Goal: Find specific page/section: Find specific page/section

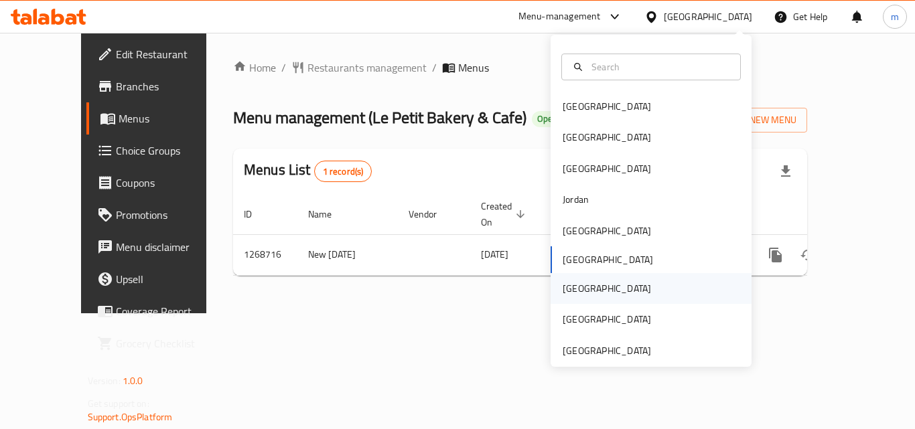
click at [579, 289] on div "[GEOGRAPHIC_DATA]" at bounding box center [607, 288] width 110 height 31
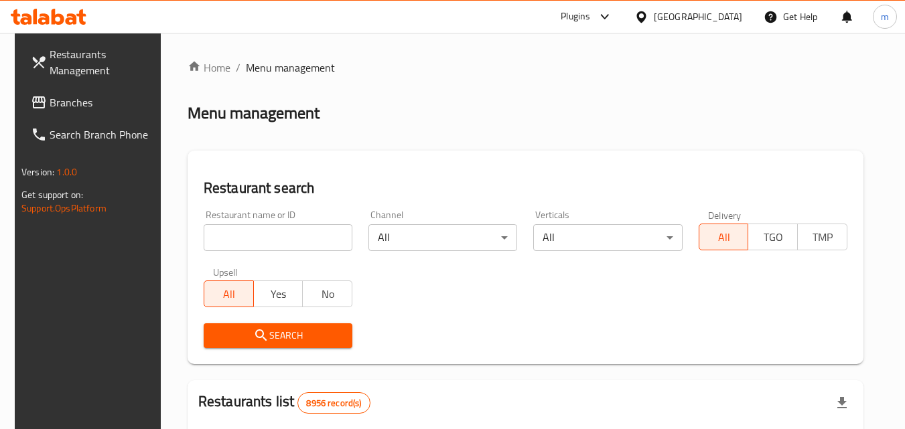
click at [90, 105] on span "Branches" at bounding box center [103, 102] width 106 height 16
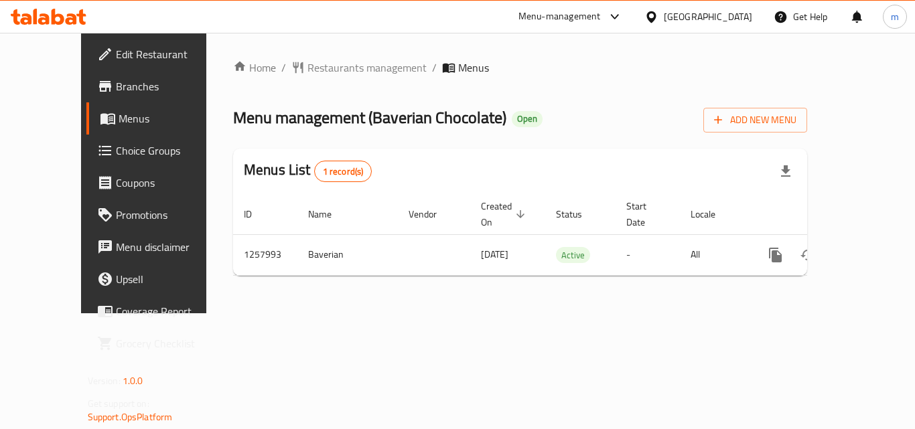
click at [732, 11] on div "[GEOGRAPHIC_DATA]" at bounding box center [708, 16] width 88 height 15
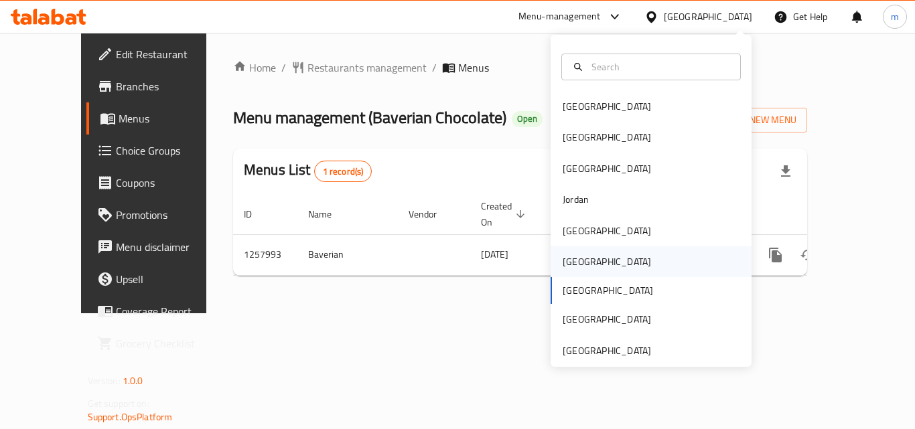
click at [574, 263] on div "[GEOGRAPHIC_DATA]" at bounding box center [607, 262] width 88 height 15
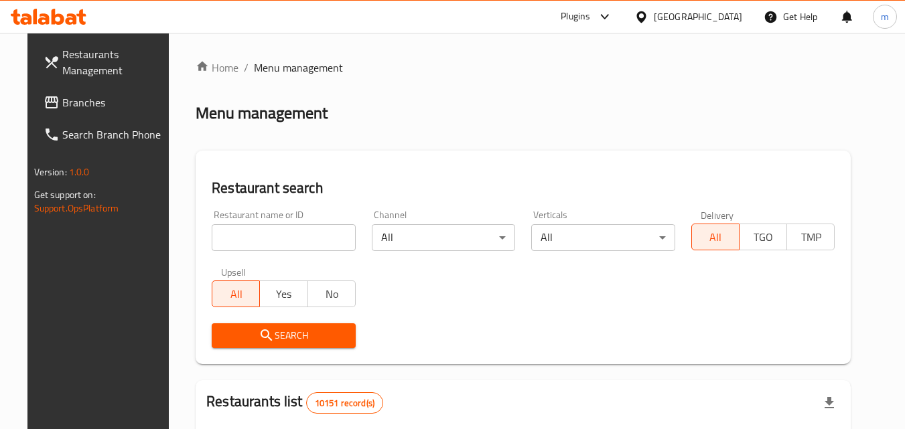
click at [48, 22] on icon at bounding box center [43, 18] width 11 height 11
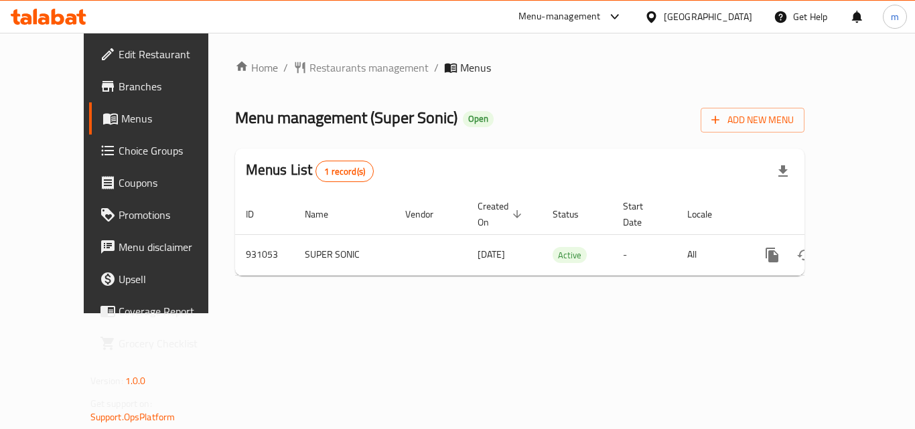
drag, startPoint x: 723, startPoint y: 21, endPoint x: 718, endPoint y: 29, distance: 9.7
click at [723, 21] on div "[GEOGRAPHIC_DATA]" at bounding box center [708, 16] width 88 height 15
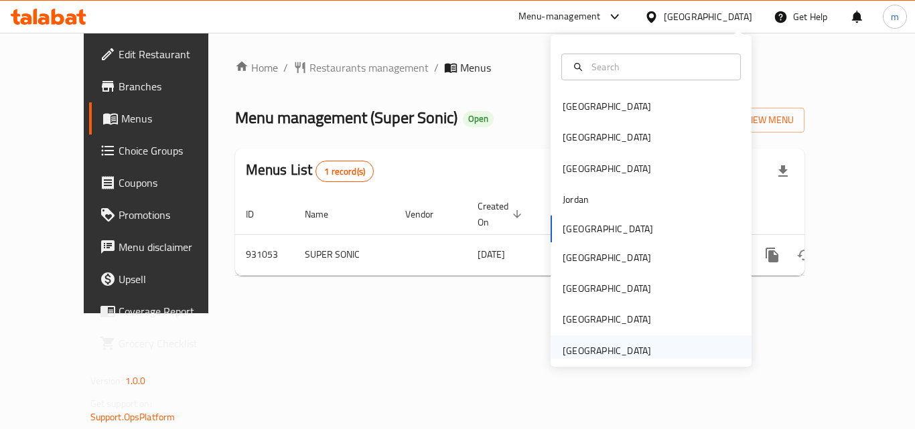
click at [565, 344] on div "[GEOGRAPHIC_DATA]" at bounding box center [607, 351] width 88 height 15
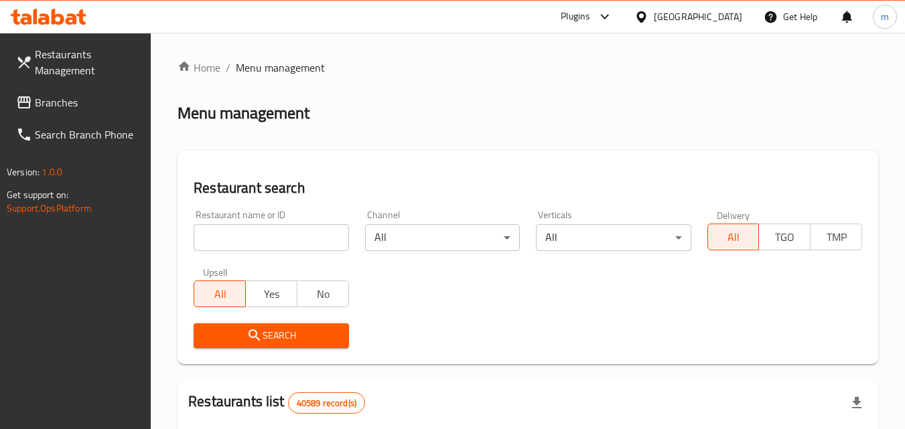
click at [63, 99] on span "Branches" at bounding box center [88, 102] width 106 height 16
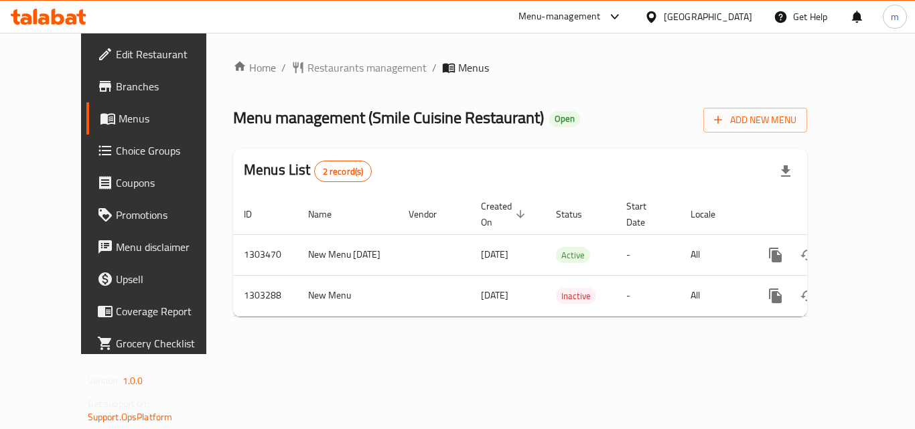
click at [740, 19] on div "[GEOGRAPHIC_DATA]" at bounding box center [708, 16] width 88 height 15
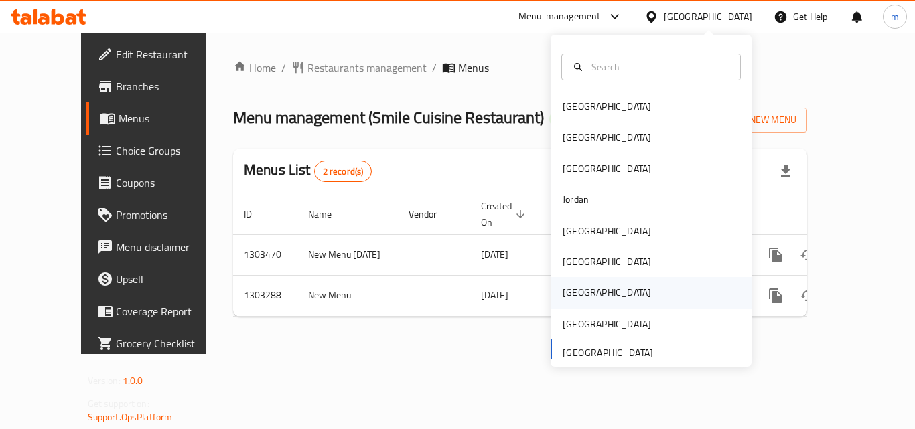
click at [563, 299] on div "[GEOGRAPHIC_DATA]" at bounding box center [607, 292] width 88 height 15
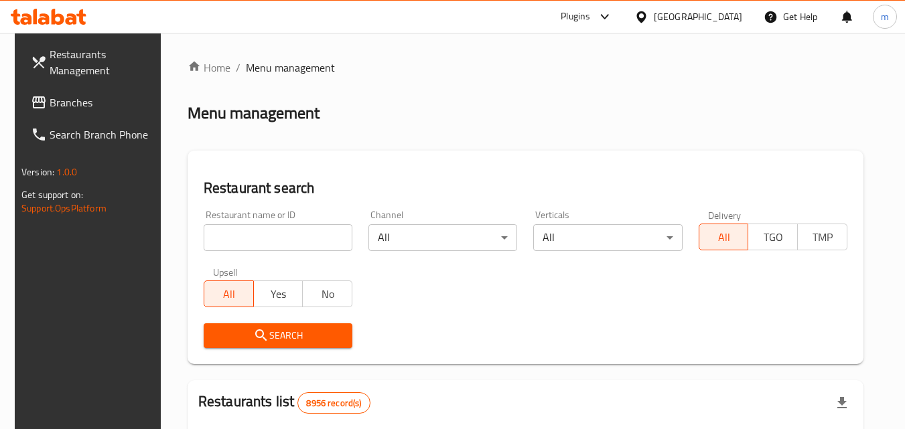
click at [50, 107] on span "Branches" at bounding box center [103, 102] width 106 height 16
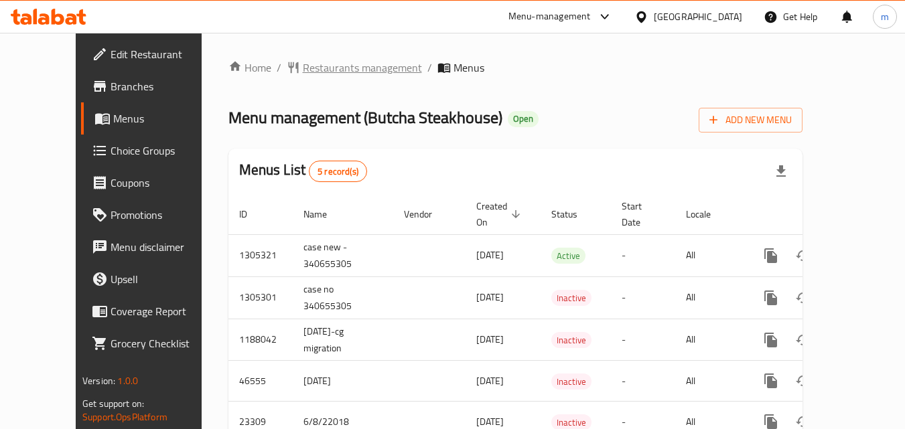
click at [333, 74] on span "Restaurants management" at bounding box center [362, 68] width 119 height 16
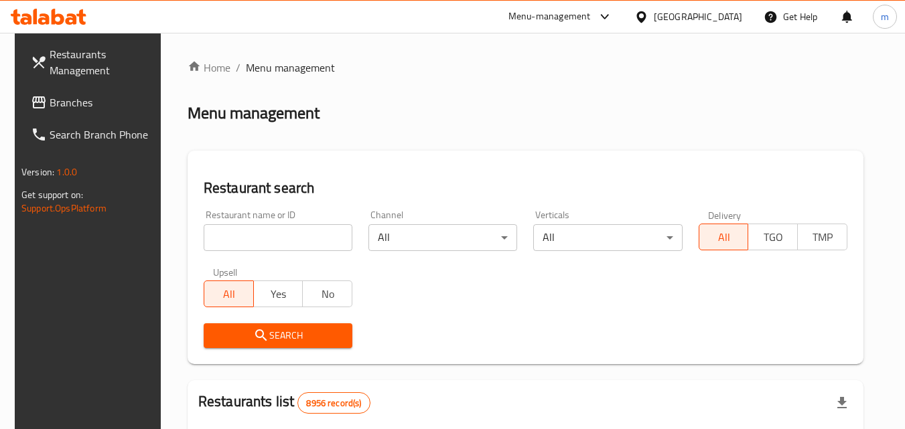
click at [265, 238] on input "search" at bounding box center [278, 237] width 149 height 27
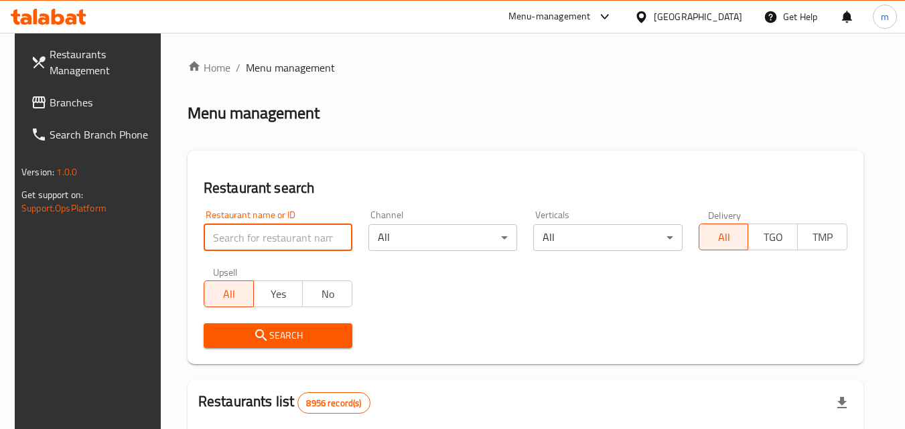
paste input "12282"
type input "12282"
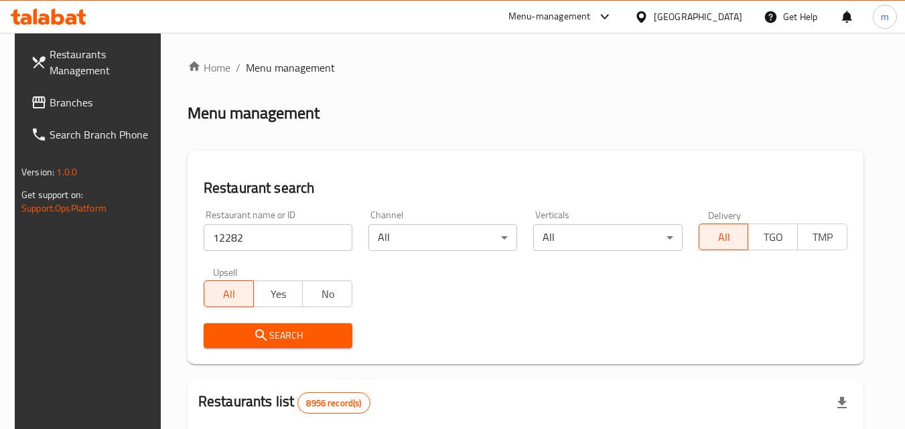
click at [263, 339] on span "Search" at bounding box center [277, 336] width 127 height 17
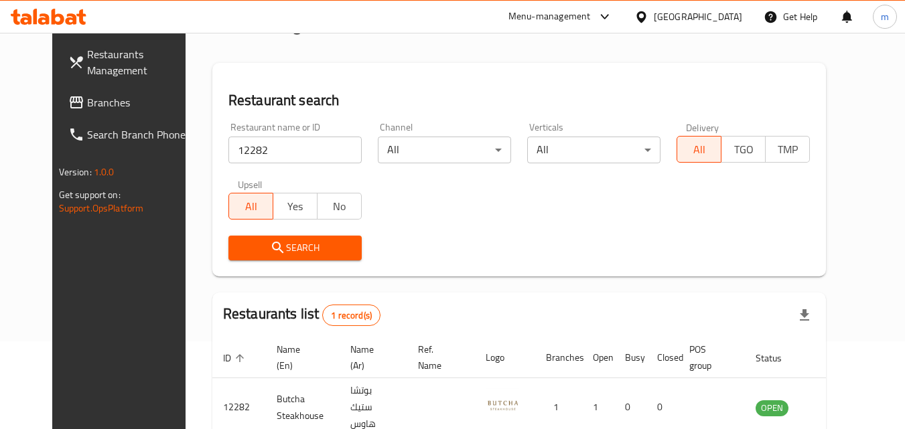
scroll to position [157, 0]
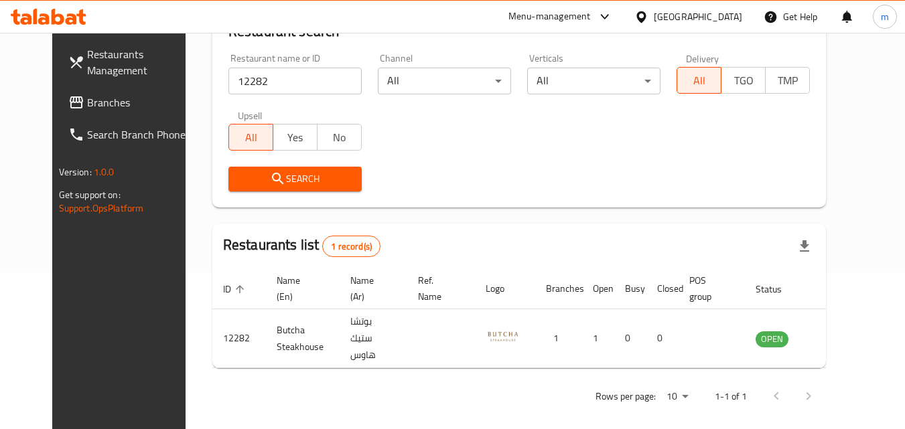
click at [734, 19] on div "[GEOGRAPHIC_DATA]" at bounding box center [698, 16] width 88 height 15
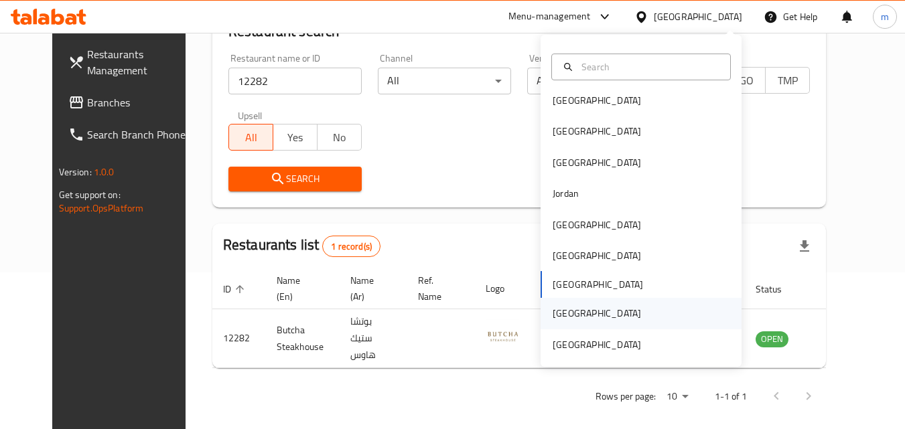
scroll to position [7, 0]
click at [565, 333] on div "[GEOGRAPHIC_DATA]" at bounding box center [597, 343] width 110 height 31
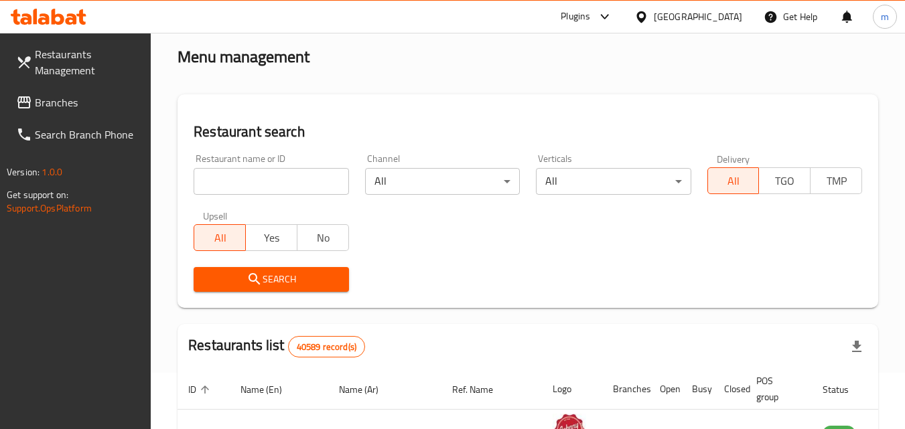
scroll to position [23, 0]
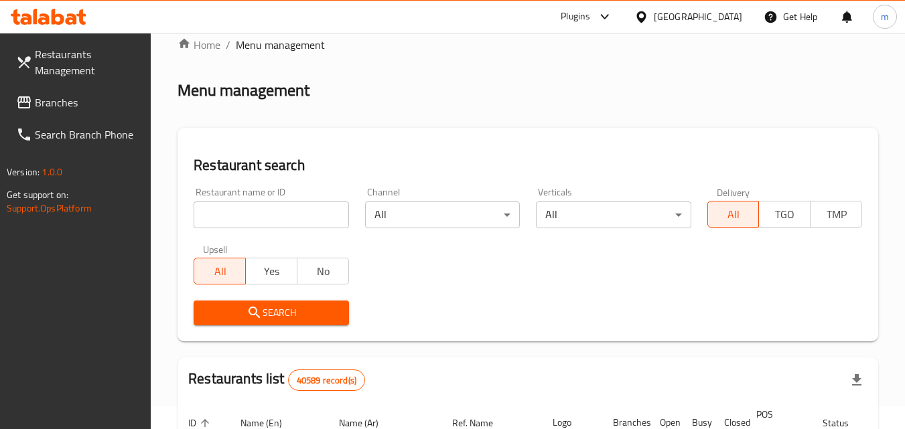
click at [57, 95] on span "Branches" at bounding box center [88, 102] width 106 height 16
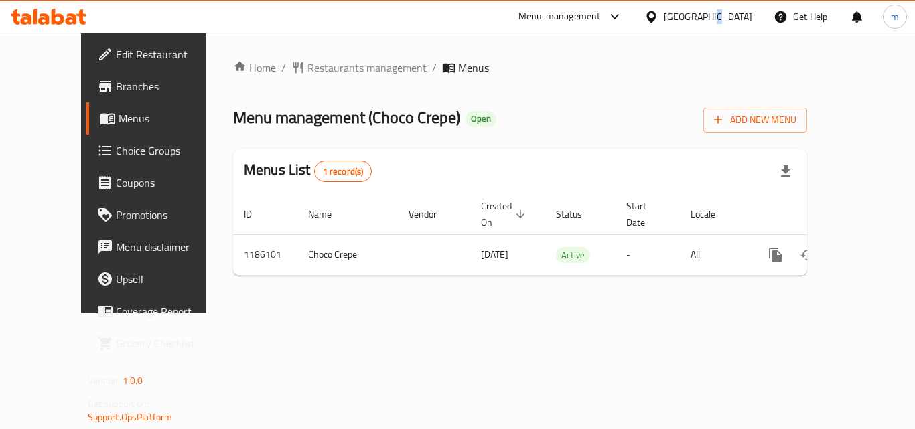
click at [710, 23] on div "[GEOGRAPHIC_DATA]" at bounding box center [708, 16] width 88 height 15
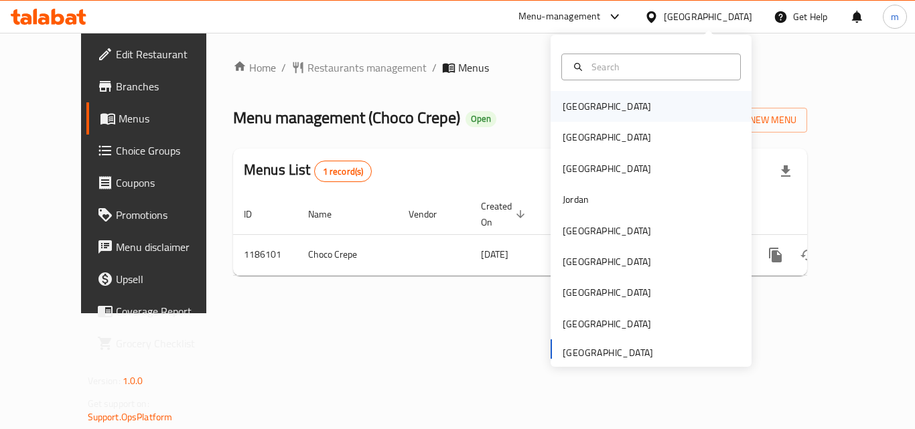
click at [598, 110] on div "[GEOGRAPHIC_DATA]" at bounding box center [651, 106] width 201 height 31
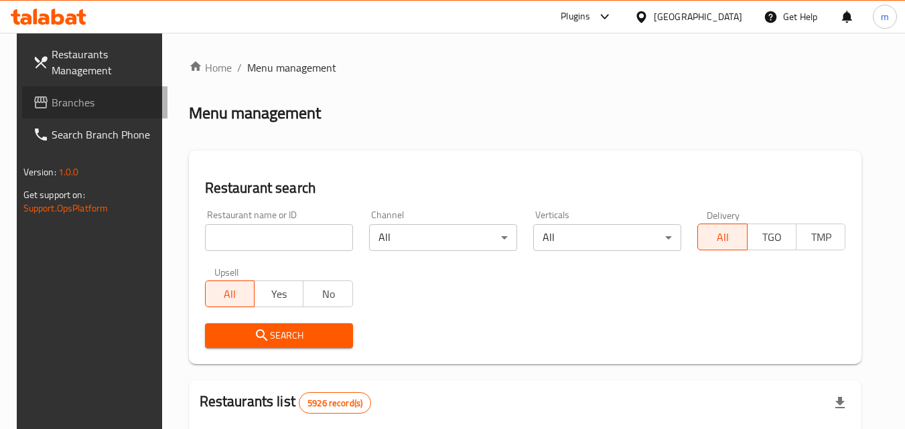
click at [98, 111] on link "Branches" at bounding box center [95, 102] width 146 height 32
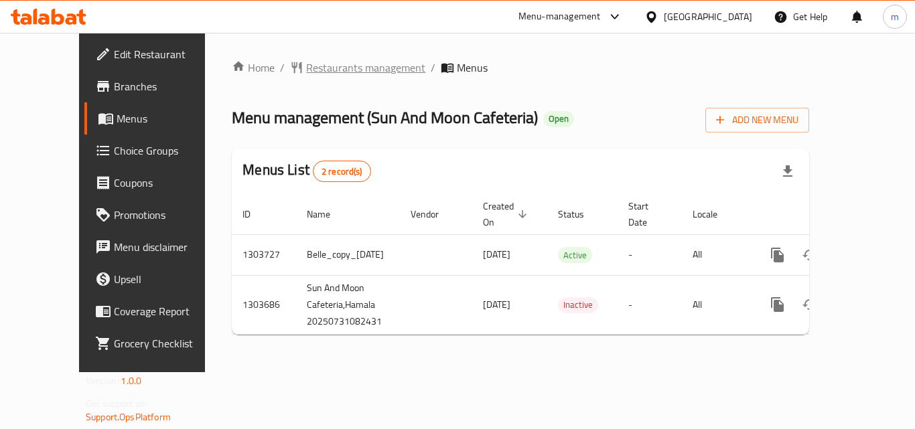
click at [316, 73] on span "Restaurants management" at bounding box center [365, 68] width 119 height 16
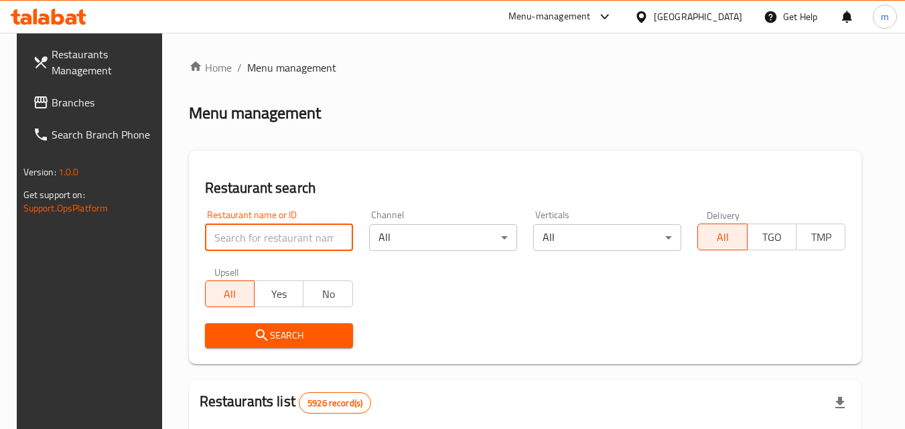
click at [303, 235] on input "search" at bounding box center [279, 237] width 148 height 27
paste input "702931"
type input "702931"
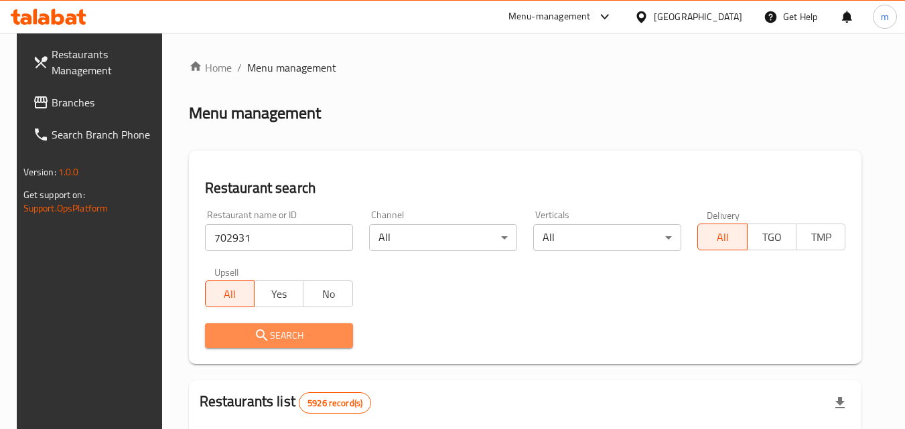
click at [236, 326] on button "Search" at bounding box center [279, 336] width 148 height 25
